Goal: Information Seeking & Learning: Learn about a topic

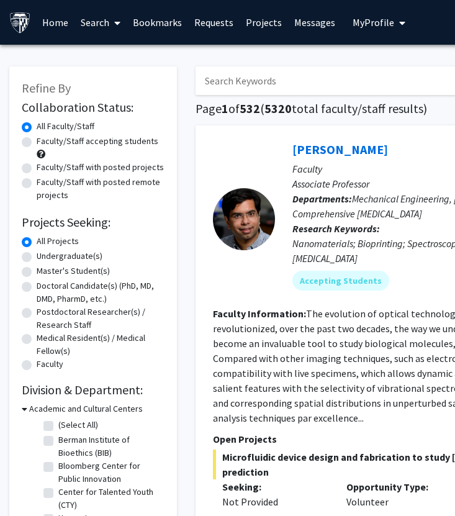
click at [247, 77] on input "Search Keywords" at bounding box center [440, 80] width 488 height 29
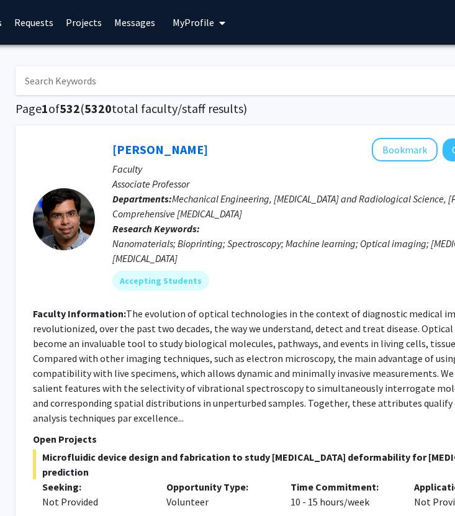
scroll to position [0, 180]
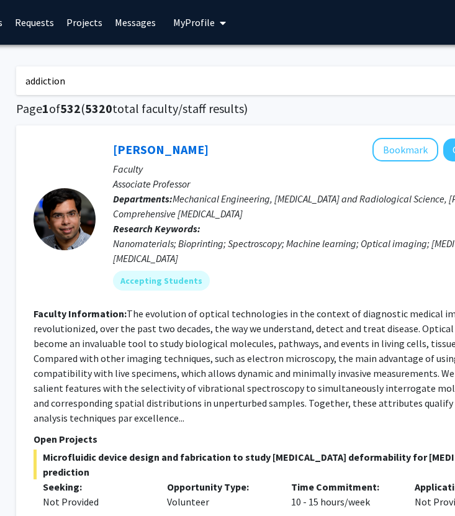
type input "addiction"
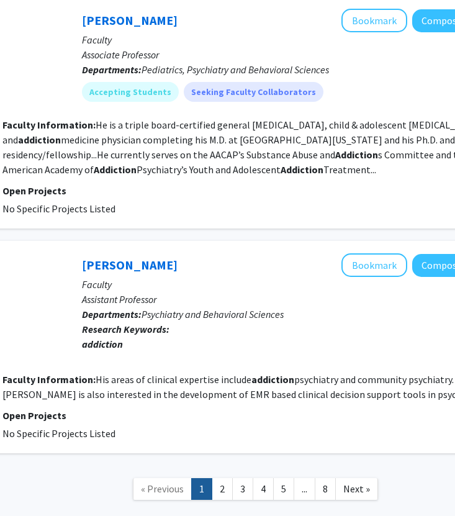
scroll to position [1943, 211]
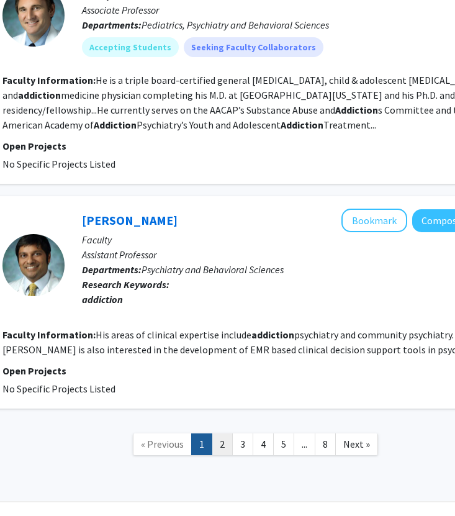
click at [222, 434] on link "2" at bounding box center [222, 445] width 21 height 22
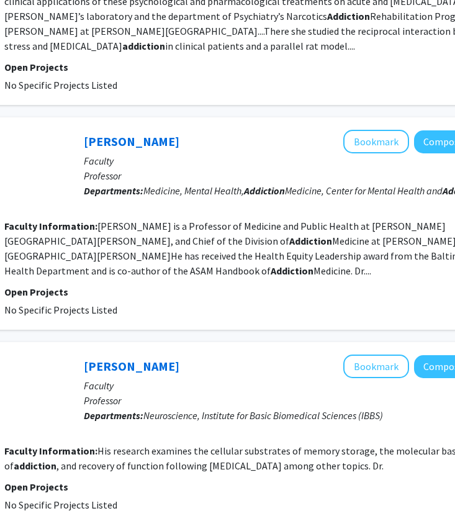
scroll to position [248, 206]
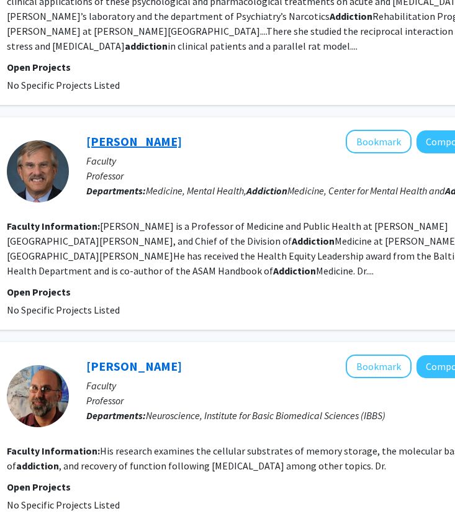
click at [117, 137] on link "[PERSON_NAME]" at bounding box center [134, 142] width 96 height 16
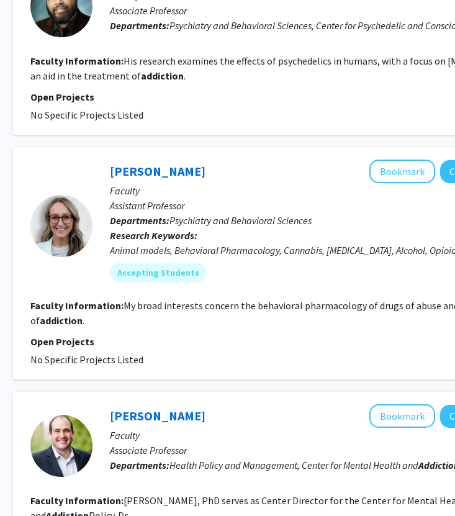
scroll to position [1028, 180]
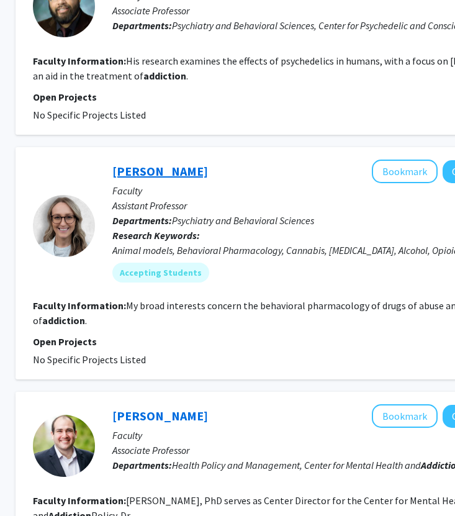
click at [146, 171] on link "[PERSON_NAME]" at bounding box center [160, 171] width 96 height 16
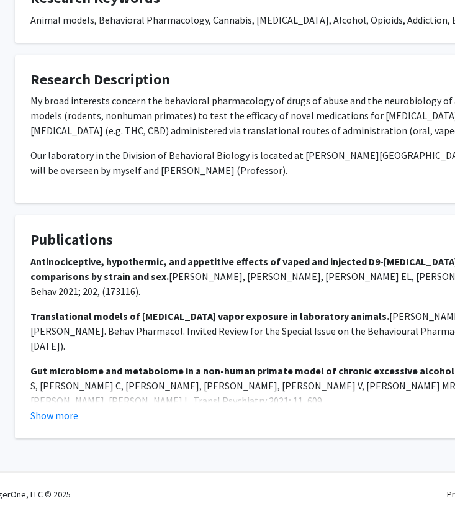
scroll to position [402, 22]
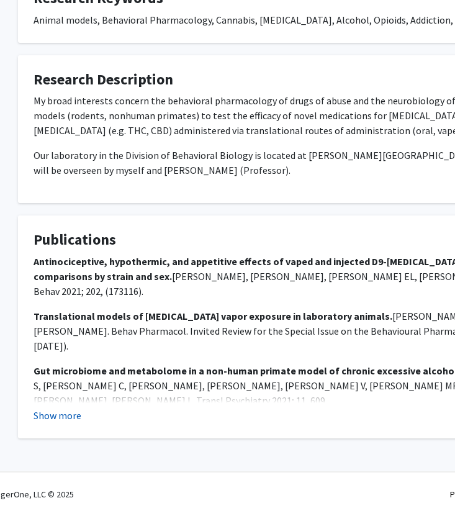
click at [57, 417] on button "Show more" at bounding box center [58, 415] width 48 height 15
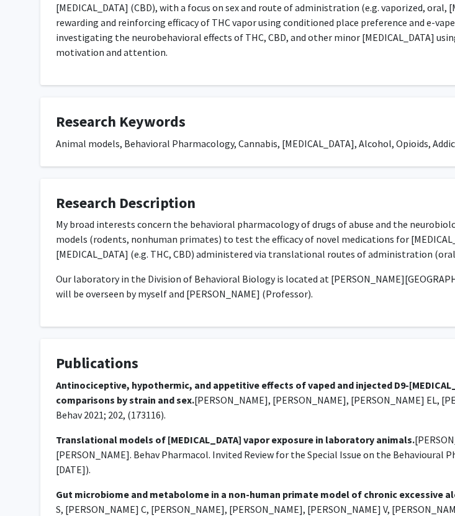
scroll to position [0, 0]
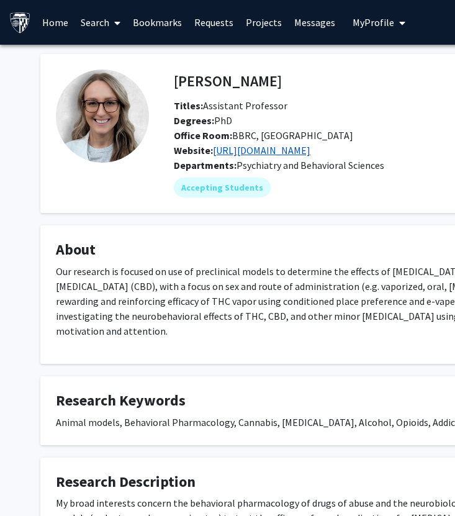
click at [295, 145] on link "[URL][DOMAIN_NAME]" at bounding box center [262, 150] width 98 height 12
